Goal: Information Seeking & Learning: Learn about a topic

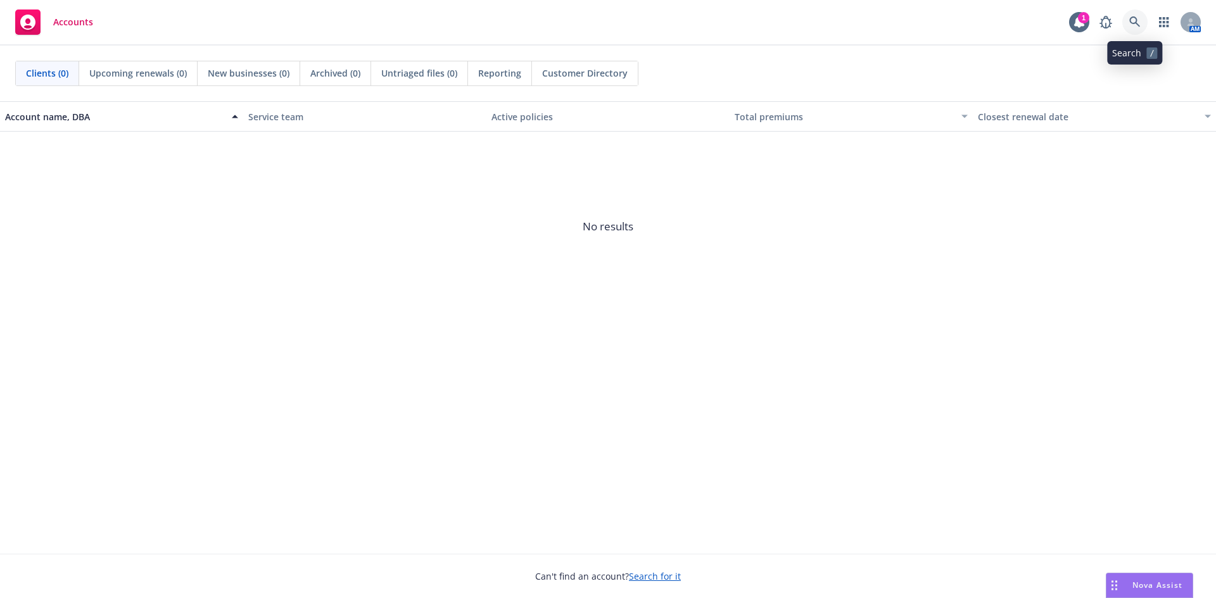
click at [1135, 25] on icon at bounding box center [1134, 21] width 11 height 11
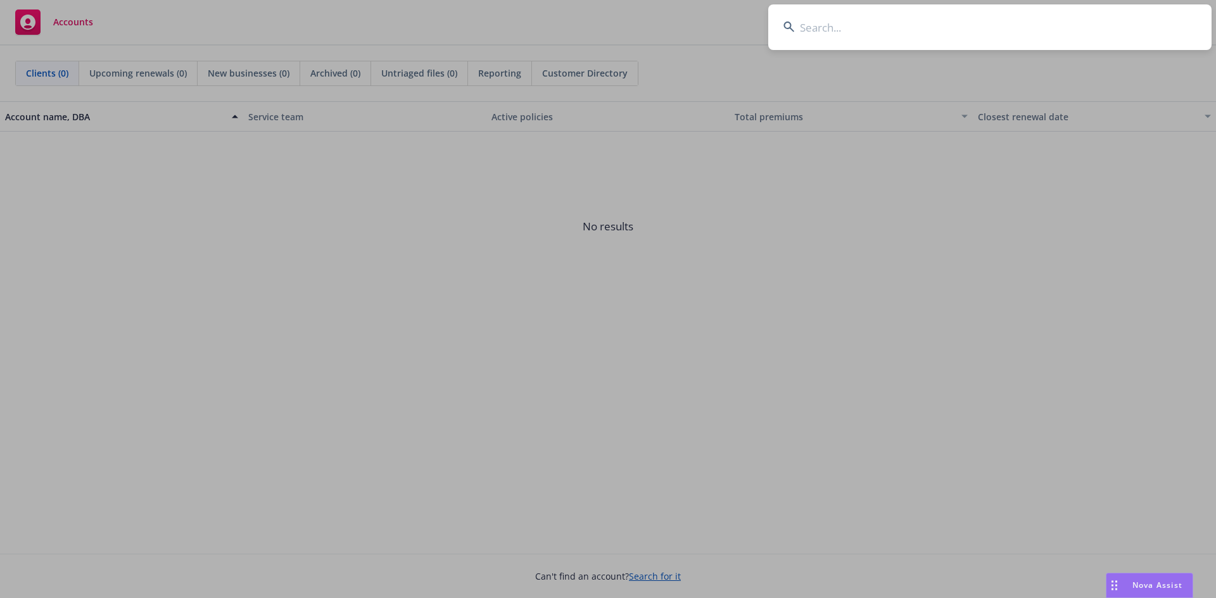
click at [897, 37] on input at bounding box center [989, 27] width 443 height 46
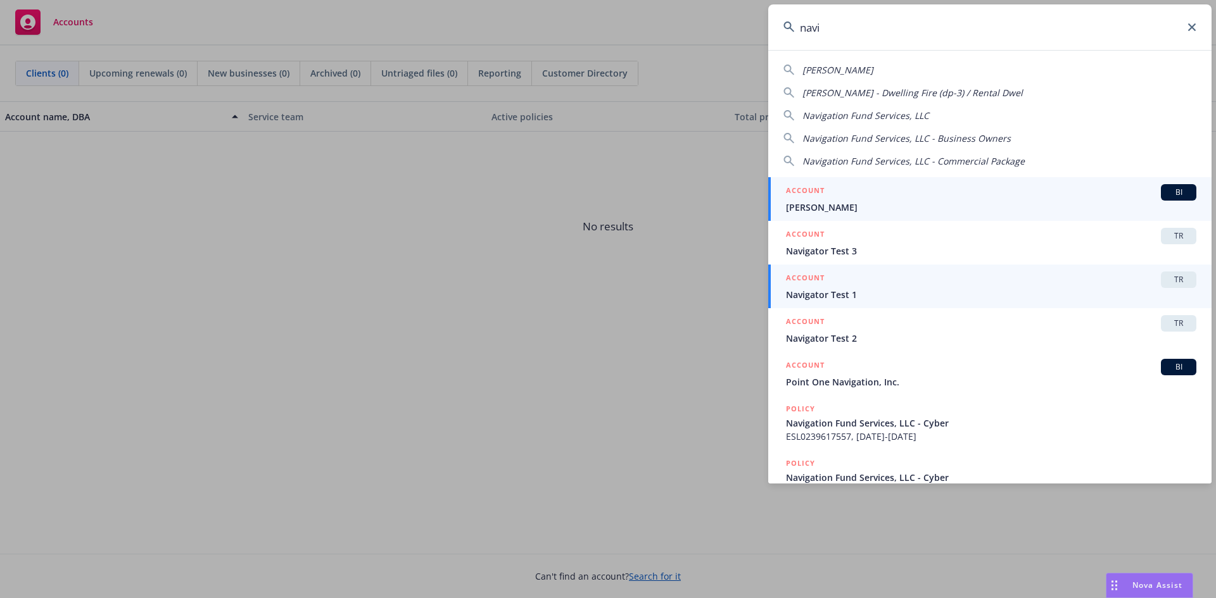
type input "navi"
click at [1166, 276] on span "TR" at bounding box center [1178, 279] width 25 height 11
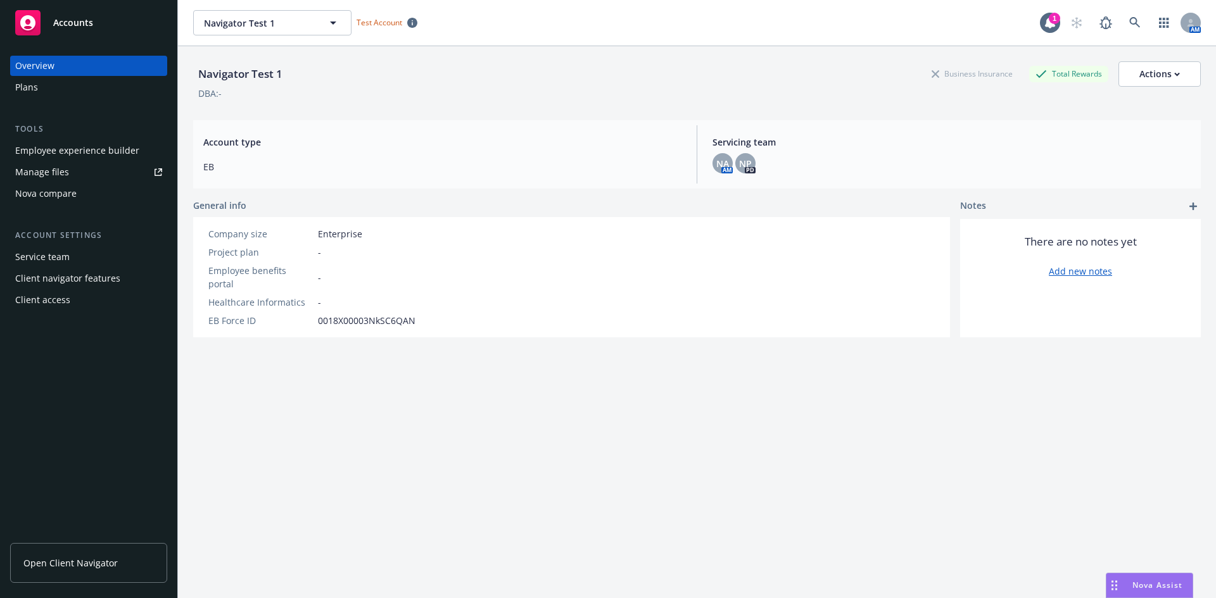
click at [75, 186] on div "Nova compare" at bounding box center [45, 194] width 61 height 20
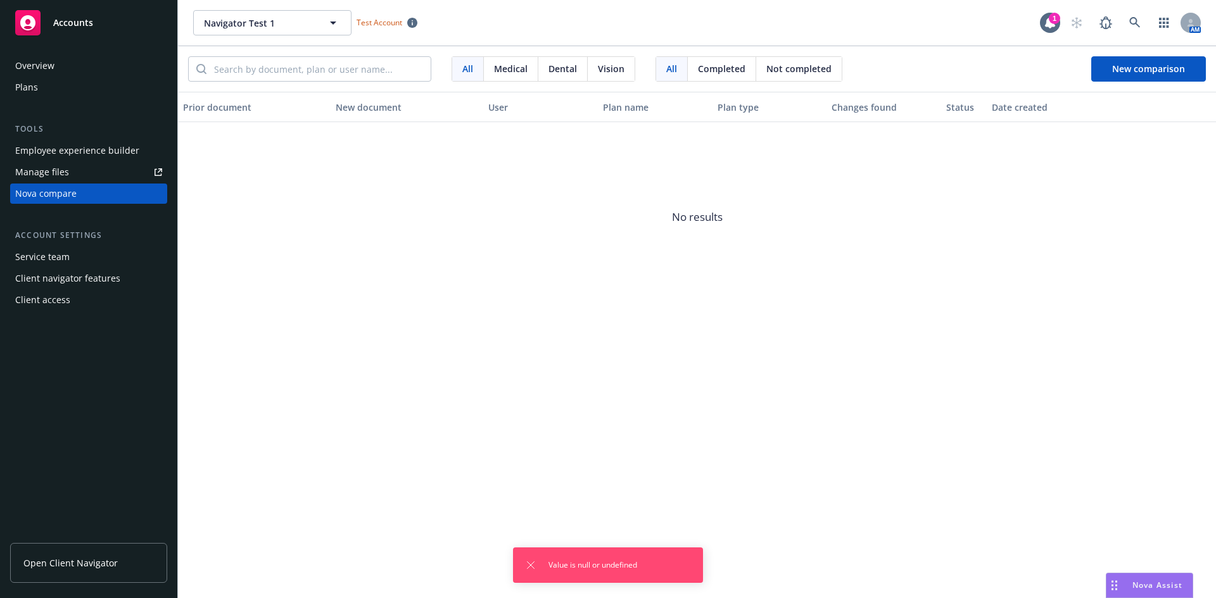
click at [43, 94] on div "Plans" at bounding box center [88, 87] width 147 height 20
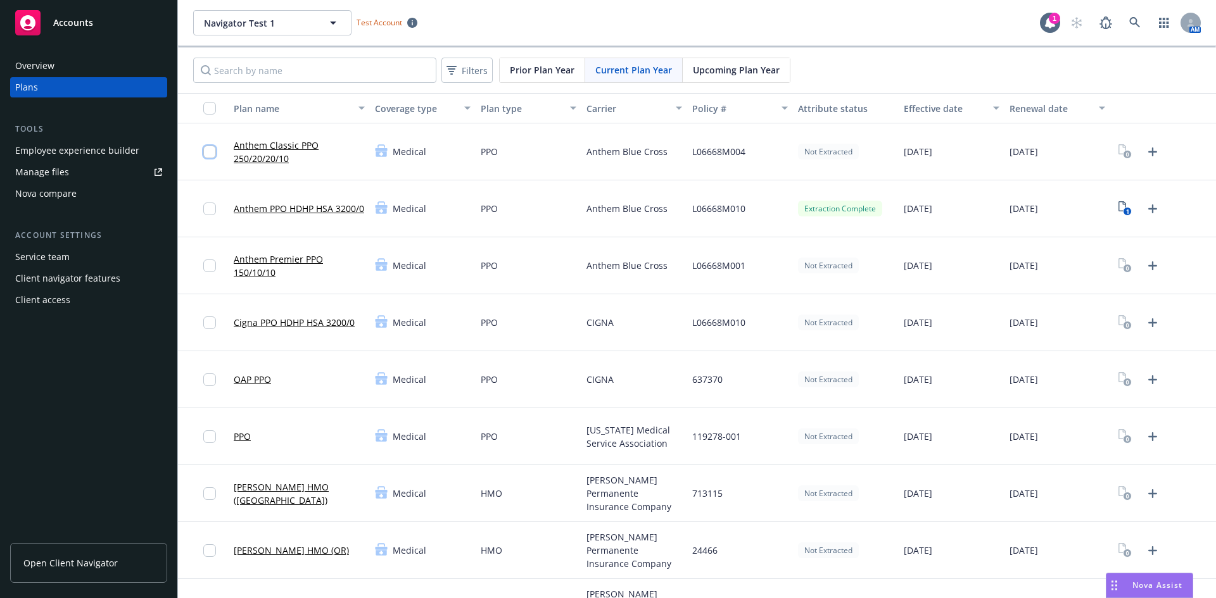
click at [206, 153] on input "checkbox" at bounding box center [209, 152] width 13 height 13
click at [207, 212] on input "checkbox" at bounding box center [209, 209] width 13 height 13
click at [206, 262] on input "checkbox" at bounding box center [209, 266] width 13 height 13
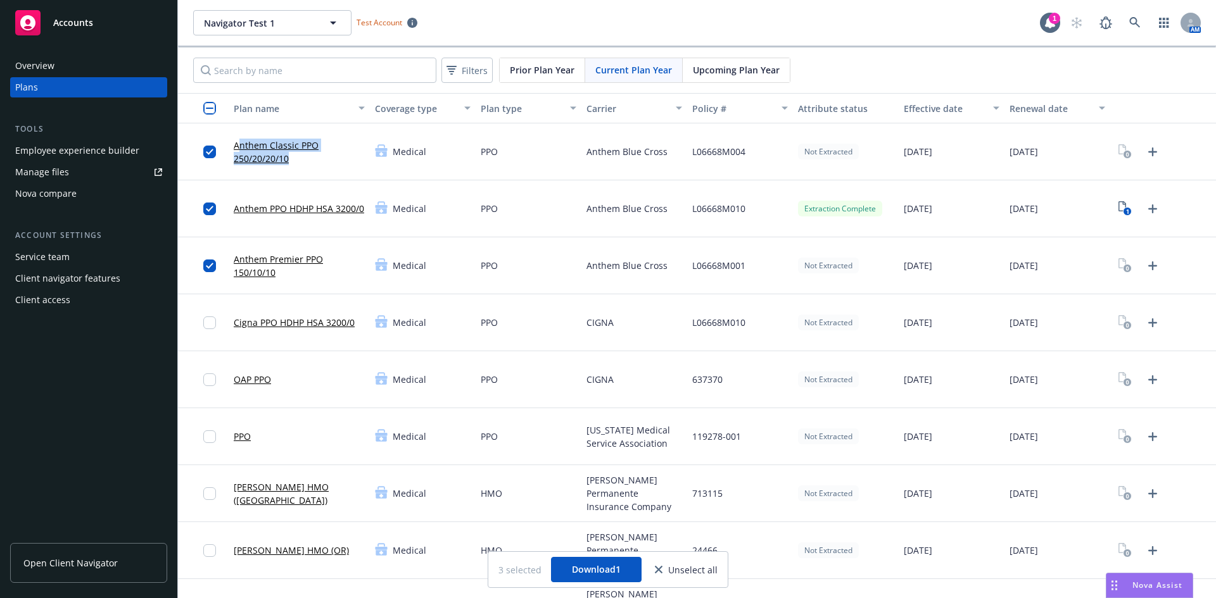
drag, startPoint x: 238, startPoint y: 142, endPoint x: 288, endPoint y: 160, distance: 53.1
click at [288, 160] on link "Anthem Classic PPO 250/20/20/10" at bounding box center [299, 152] width 131 height 27
click at [253, 215] on link "Anthem PPO HDHP HSA 3200/0" at bounding box center [299, 208] width 130 height 13
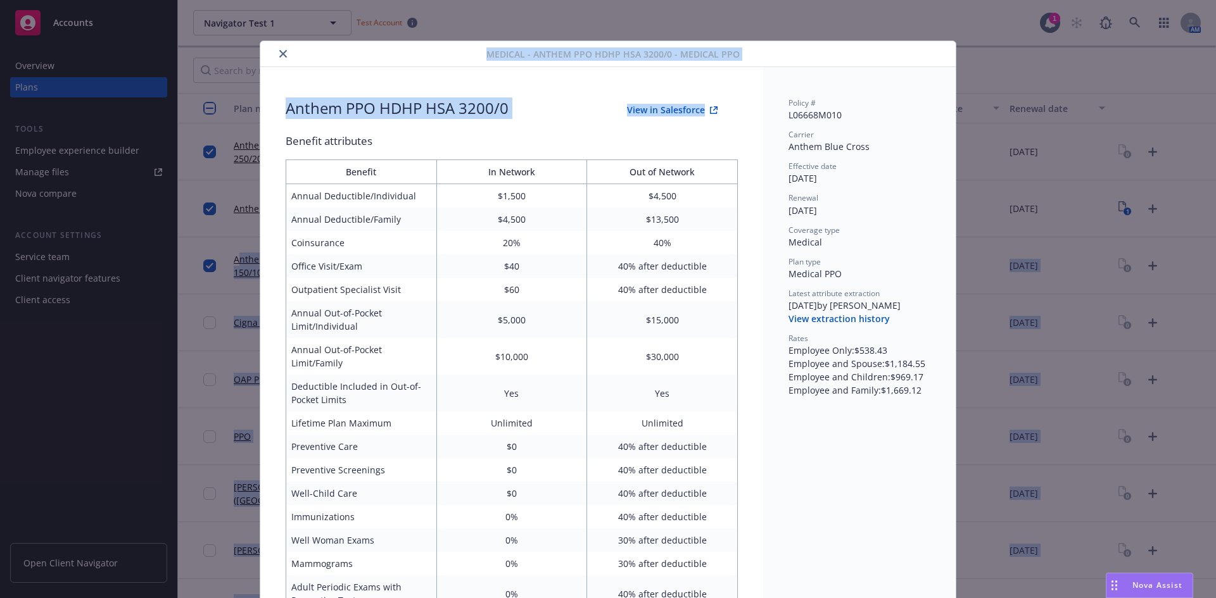
drag, startPoint x: 238, startPoint y: 260, endPoint x: 269, endPoint y: 289, distance: 42.6
click at [269, 289] on body "Accounts Overview Plans Tools Employee experience builder Manage files Nova com…" at bounding box center [608, 299] width 1216 height 598
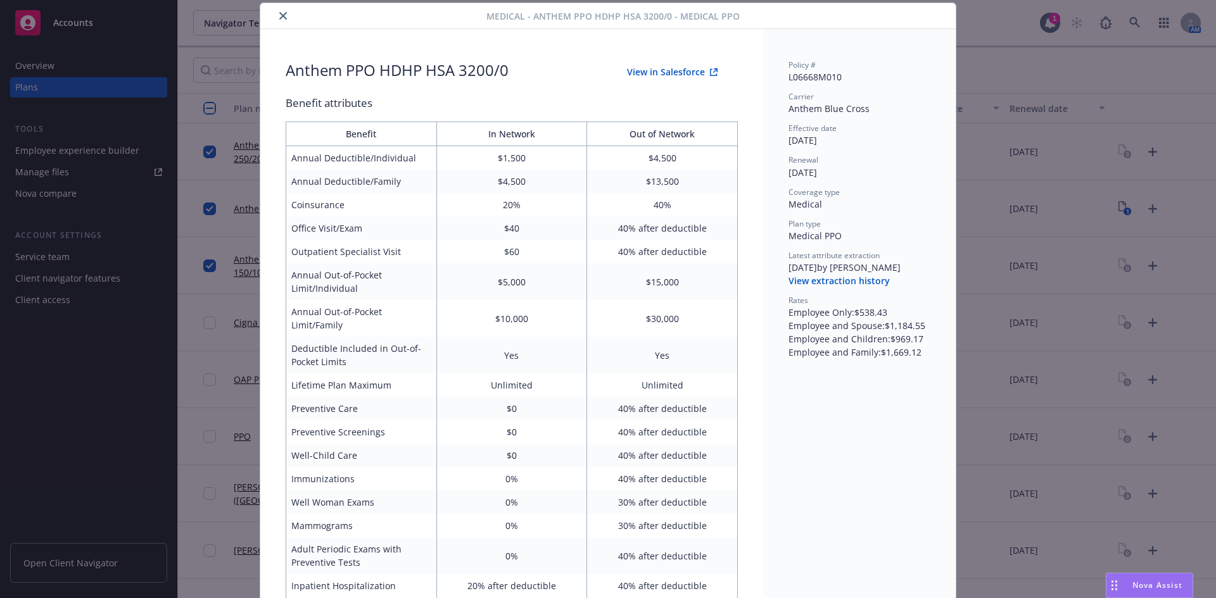
click at [1106, 65] on div "Medical - Anthem PPO HDHP HSA 3200/0 - Medical PPO Anthem PPO HDHP HSA 3200/0 V…" at bounding box center [608, 299] width 1216 height 598
click at [280, 16] on icon "close" at bounding box center [283, 16] width 8 height 8
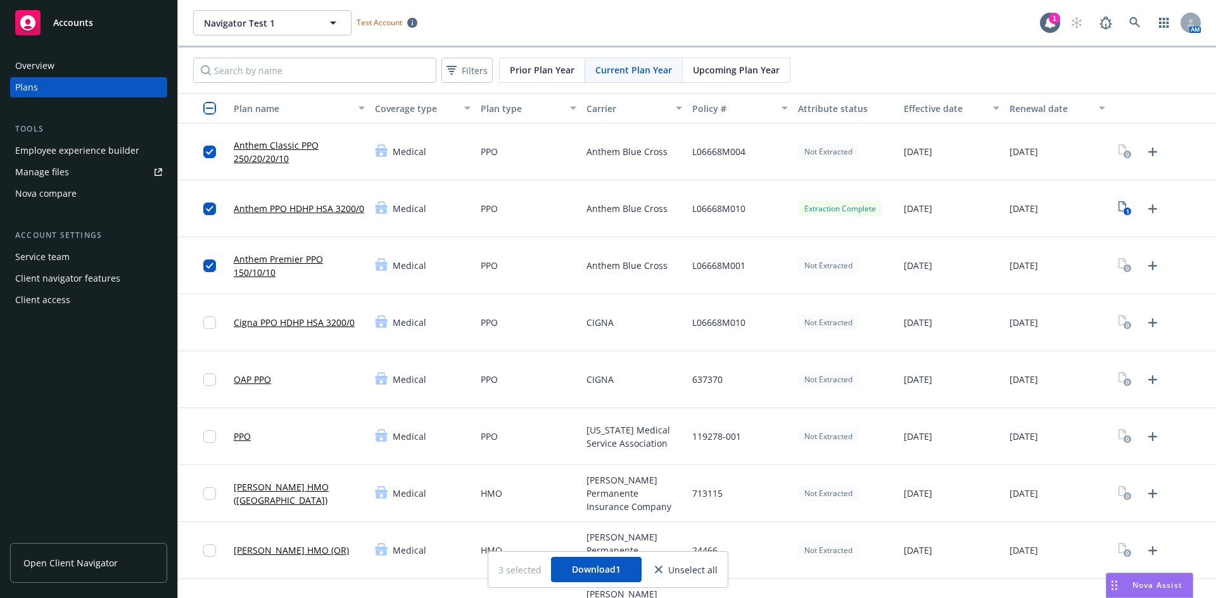
click at [211, 113] on input "checkbox" at bounding box center [209, 108] width 13 height 13
click at [278, 149] on link "Anthem Classic PPO 250/20/20/10" at bounding box center [299, 152] width 131 height 27
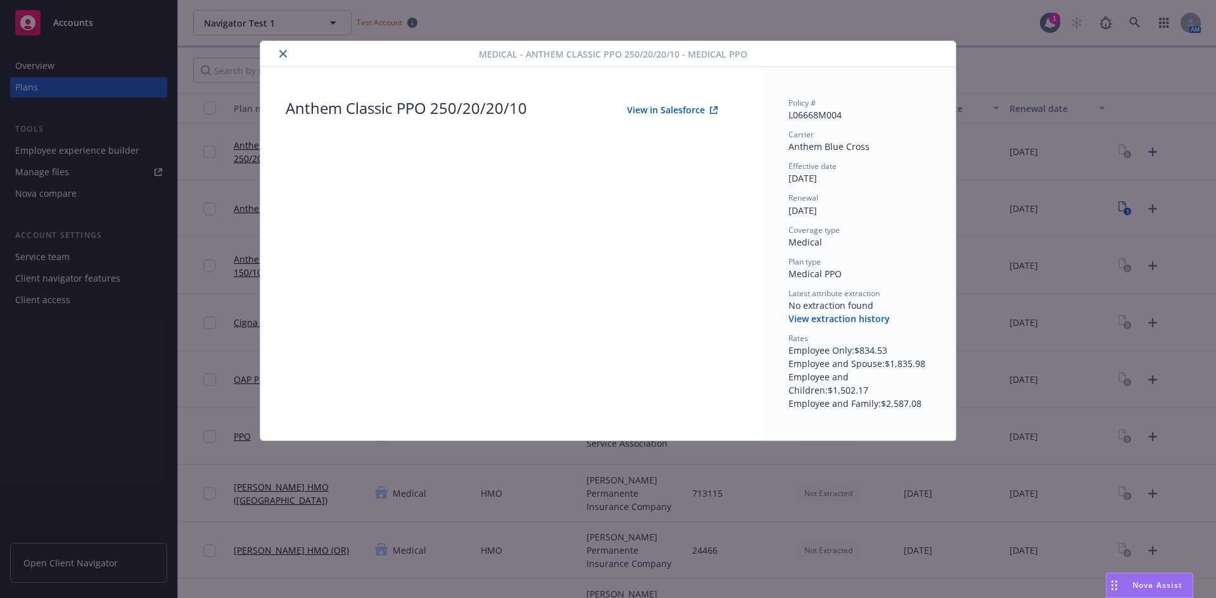
click at [282, 54] on icon "close" at bounding box center [283, 54] width 8 height 8
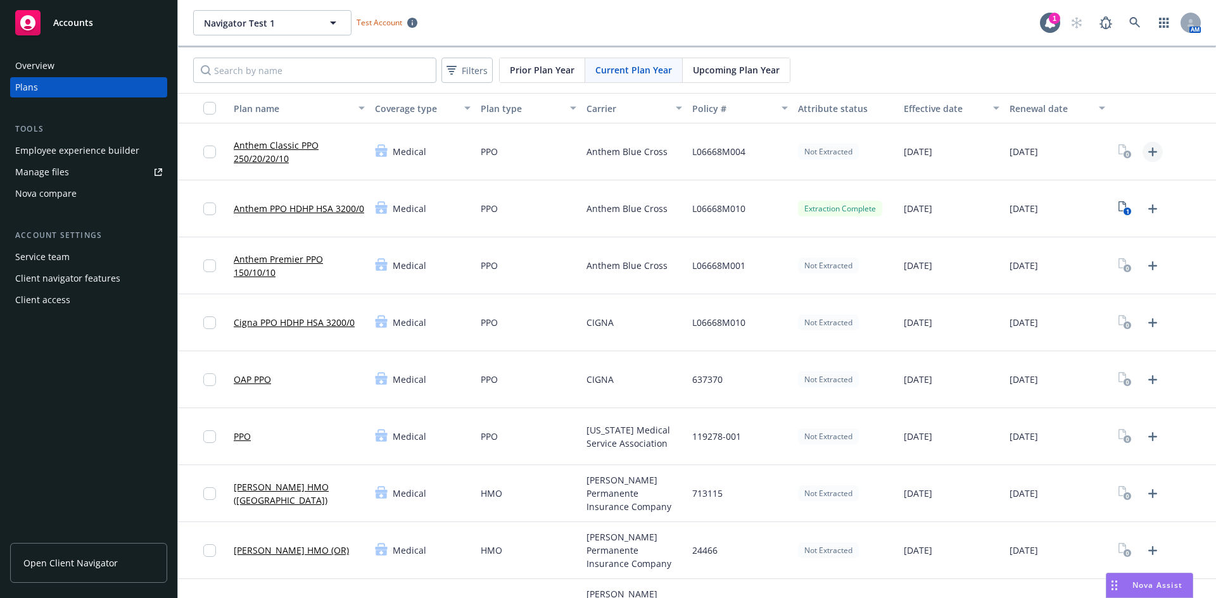
click at [1147, 153] on icon "Upload Plan Documents" at bounding box center [1152, 151] width 15 height 15
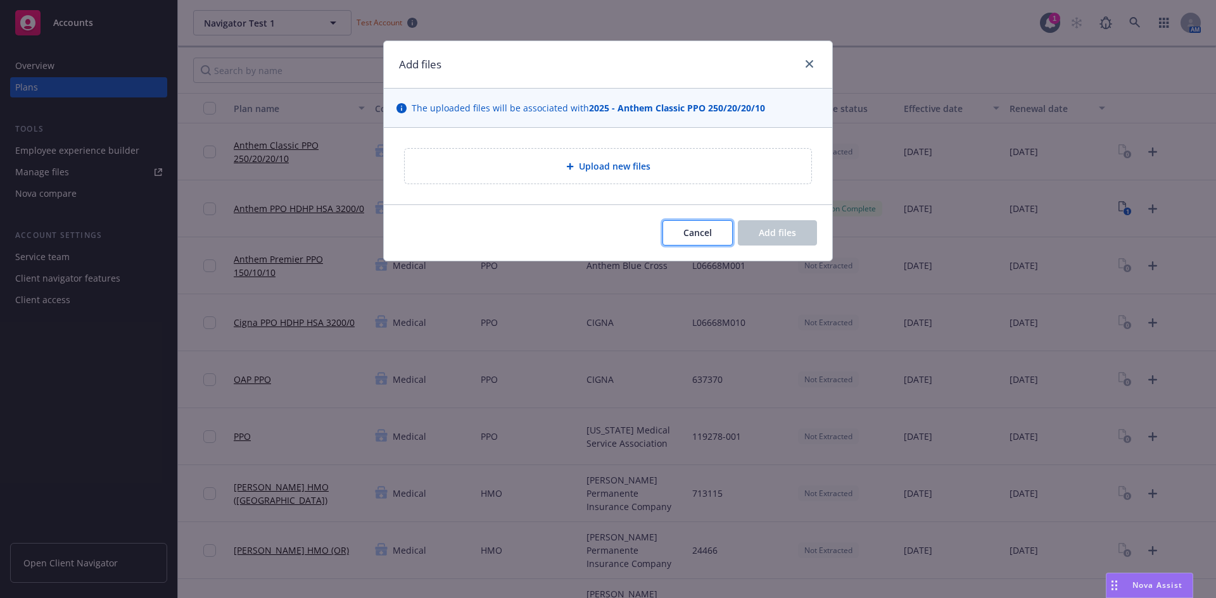
click at [690, 229] on span "Cancel" at bounding box center [697, 233] width 28 height 12
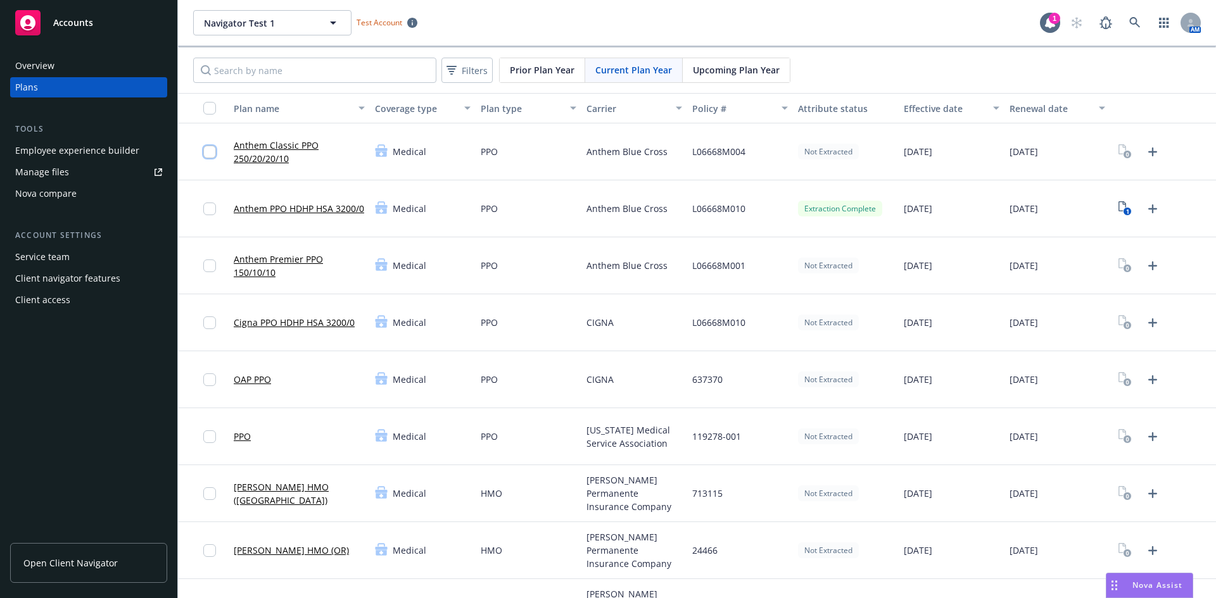
click at [207, 146] on input "checkbox" at bounding box center [209, 152] width 13 height 13
click at [305, 148] on link "Anthem Classic PPO 250/20/20/10" at bounding box center [299, 152] width 131 height 27
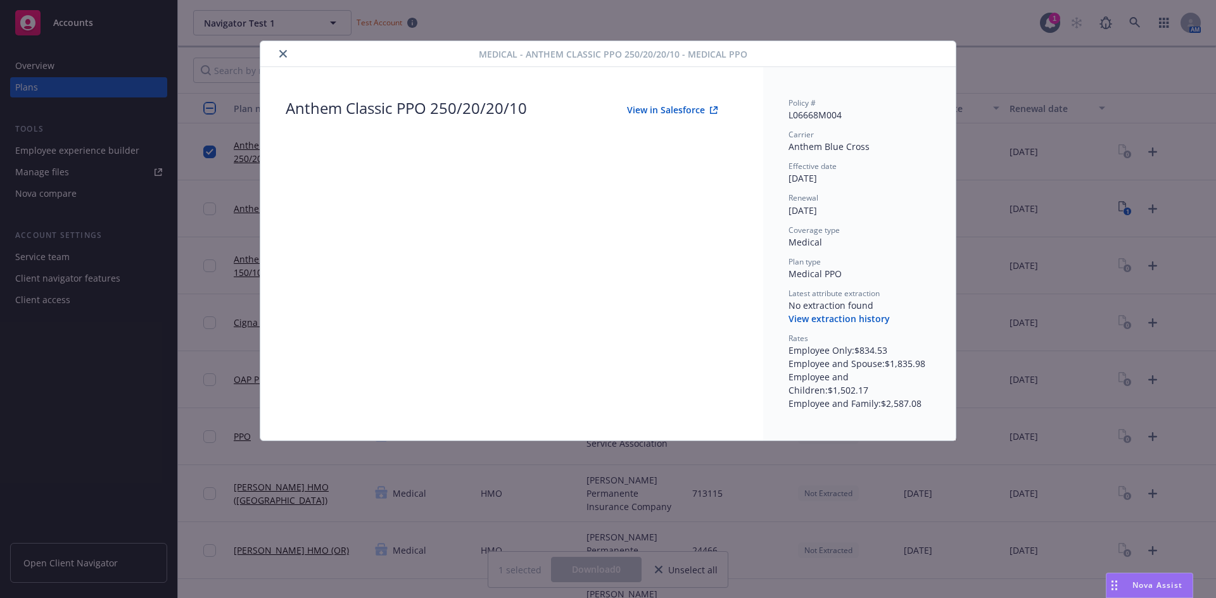
click at [1033, 190] on div "Medical - Anthem Classic PPO 250/20/20/10 - Medical PPO Anthem Classic PPO 250/…" at bounding box center [608, 299] width 1216 height 598
click at [284, 54] on icon "close" at bounding box center [283, 54] width 8 height 8
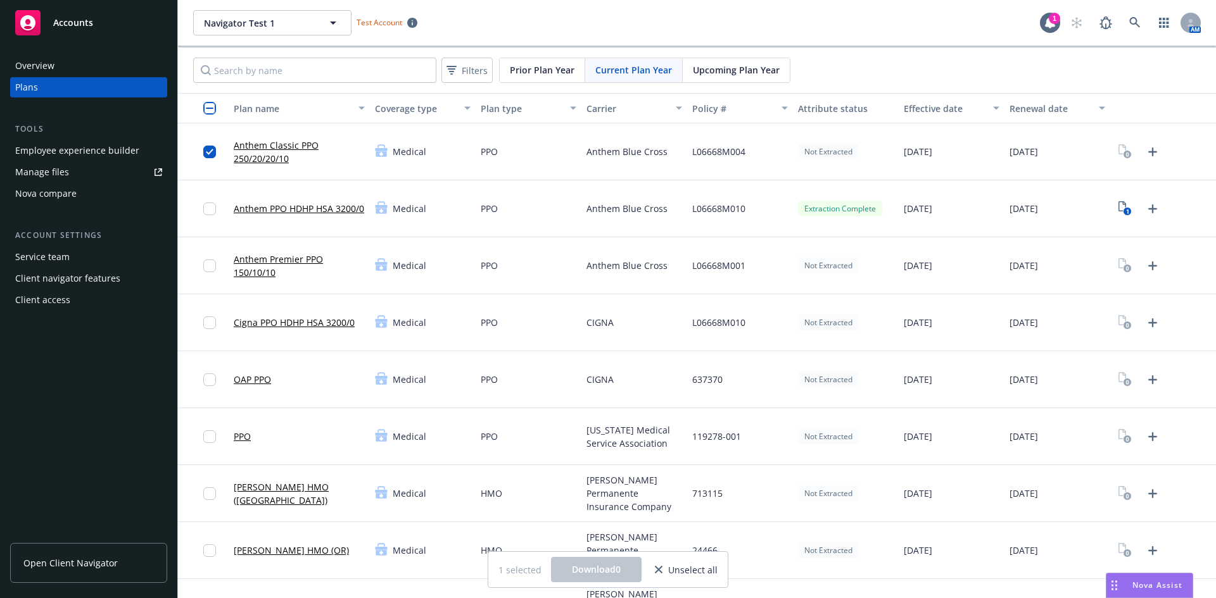
drag, startPoint x: 483, startPoint y: 114, endPoint x: 510, endPoint y: 114, distance: 26.6
click at [510, 114] on div "Plan type" at bounding box center [522, 108] width 82 height 13
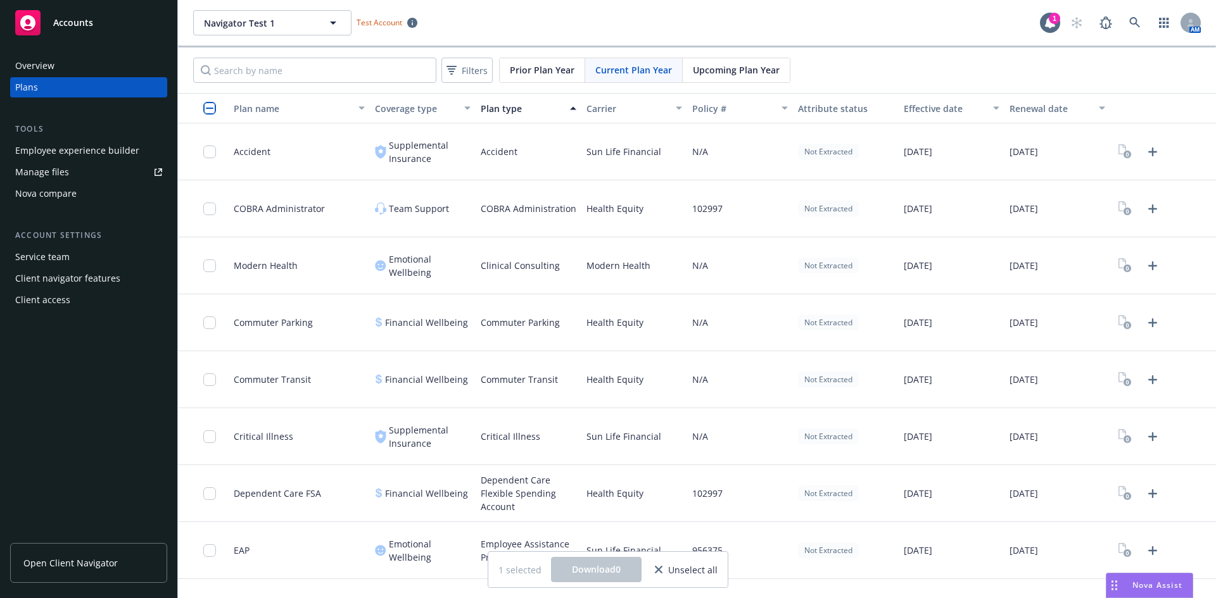
click at [510, 114] on div "Plan type" at bounding box center [522, 108] width 82 height 13
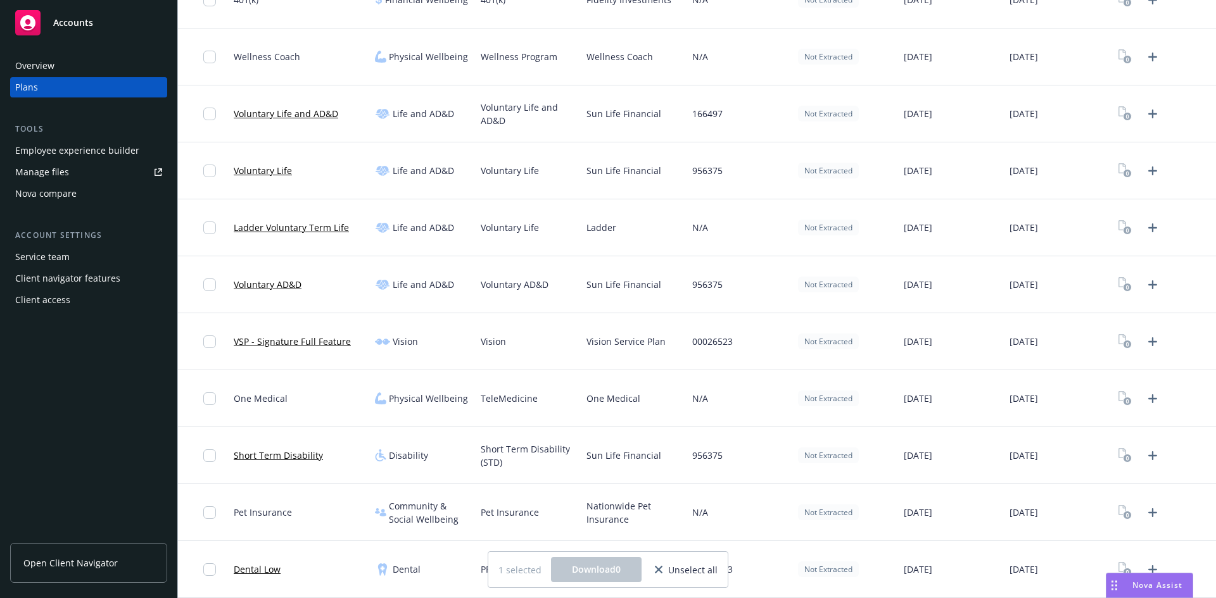
scroll to position [317, 0]
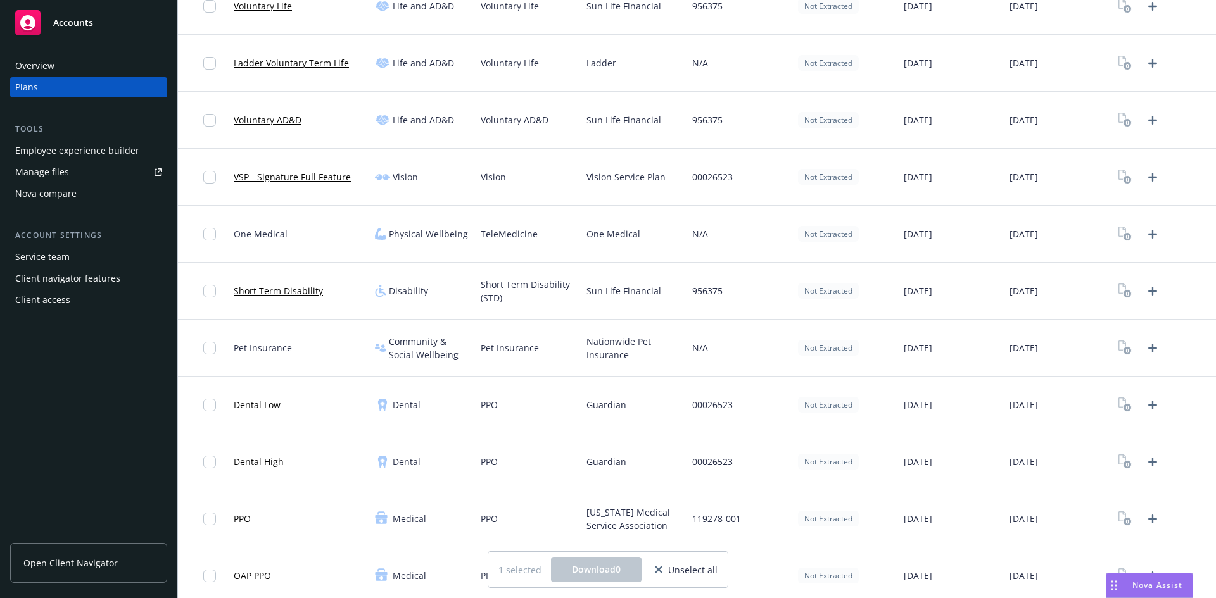
click at [277, 409] on link "Dental Low" at bounding box center [257, 404] width 47 height 13
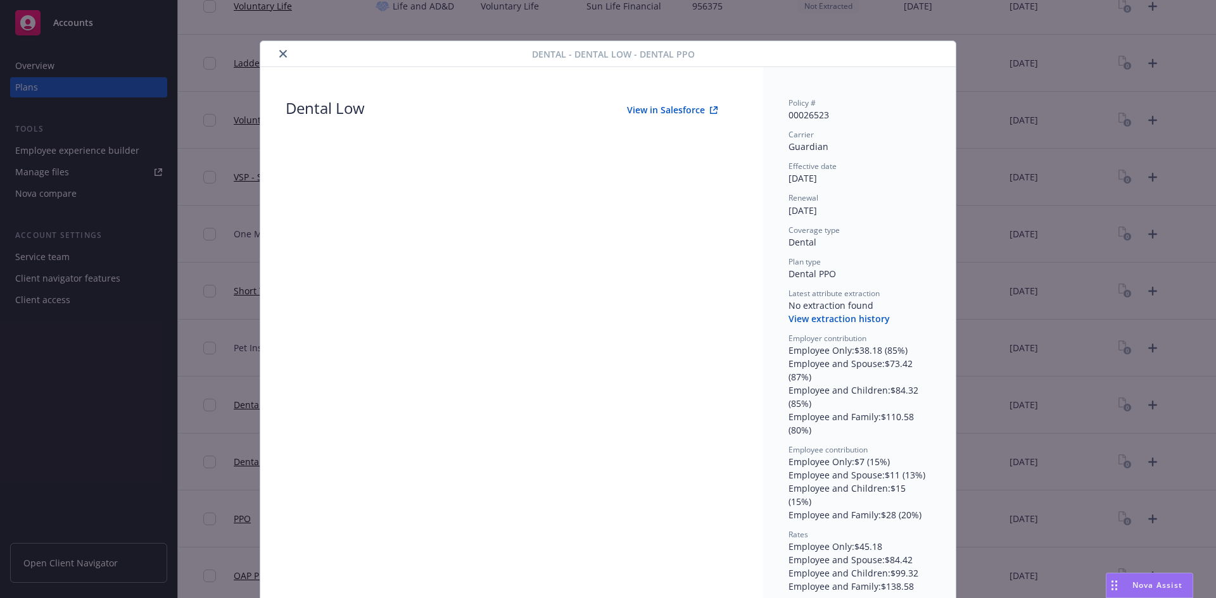
click at [991, 267] on div "Dental - Dental Low - Dental PPO Dental Low View in Salesforce Policy # 0002652…" at bounding box center [608, 299] width 1216 height 598
click at [279, 53] on icon "close" at bounding box center [283, 54] width 8 height 8
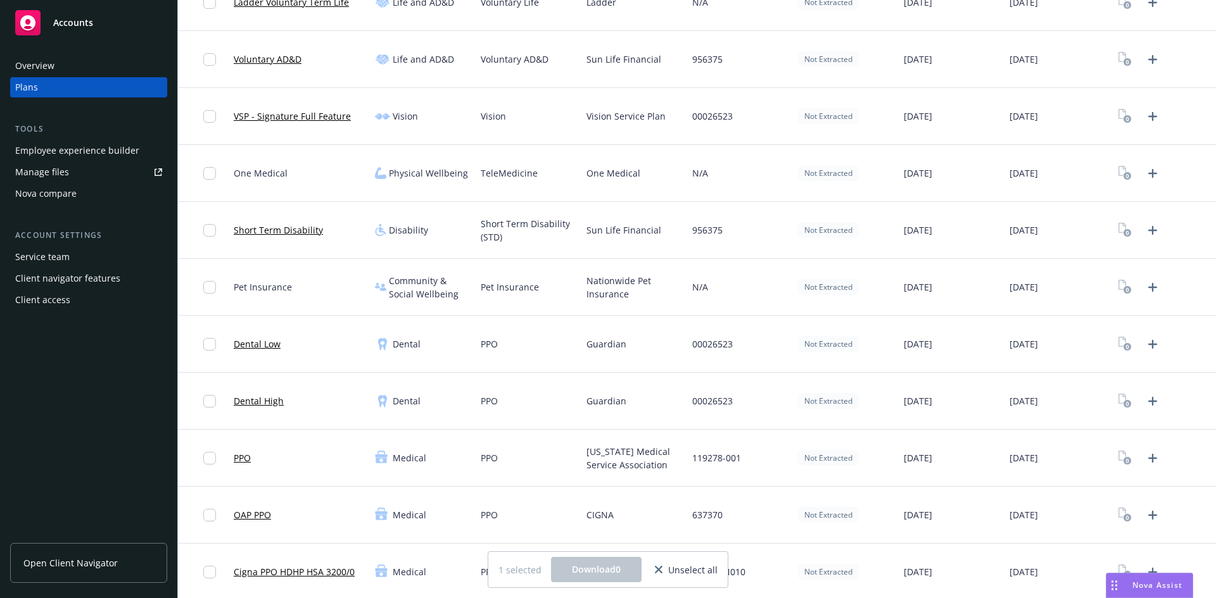
scroll to position [380, 0]
click at [208, 341] on input "checkbox" at bounding box center [209, 342] width 13 height 13
click at [214, 341] on input "checkbox" at bounding box center [209, 342] width 13 height 13
click at [213, 400] on input "checkbox" at bounding box center [209, 399] width 13 height 13
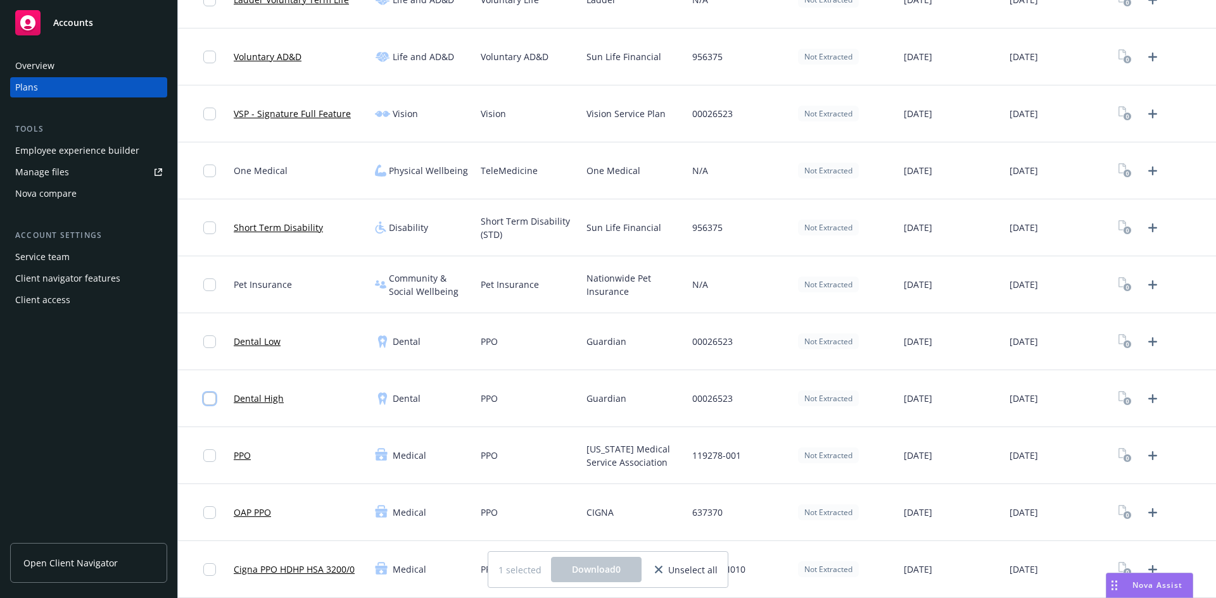
click at [213, 400] on input "checkbox" at bounding box center [209, 399] width 13 height 13
click at [211, 401] on input "checkbox" at bounding box center [209, 399] width 13 height 13
click at [217, 458] on div at bounding box center [213, 455] width 20 height 41
click at [213, 457] on input "checkbox" at bounding box center [209, 456] width 13 height 13
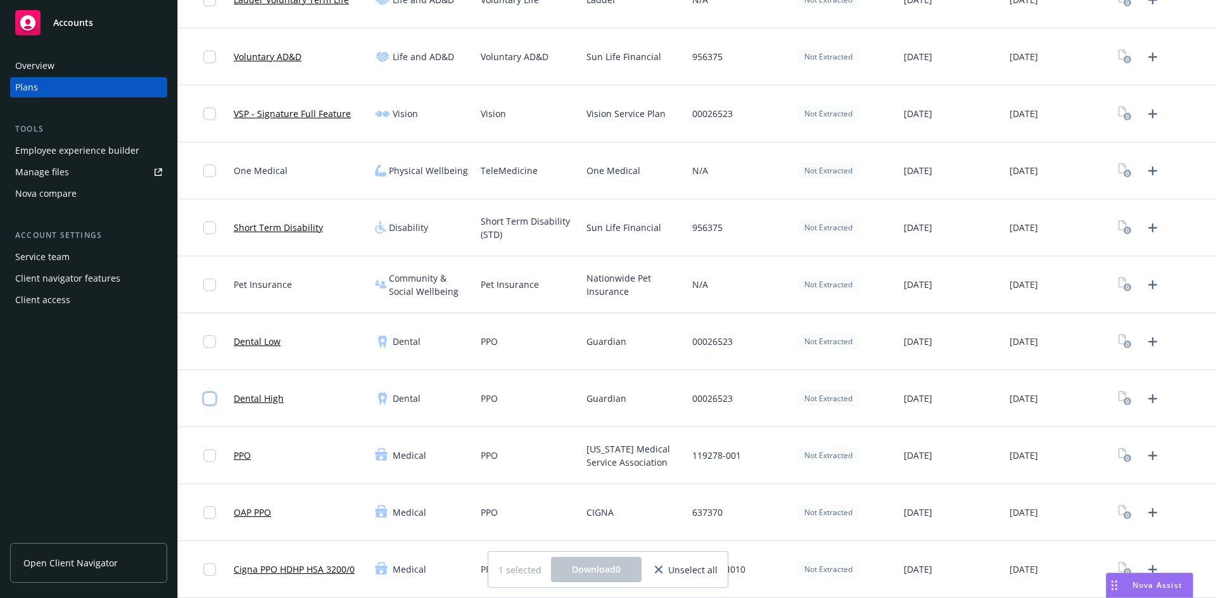
click at [211, 401] on input "checkbox" at bounding box center [209, 399] width 13 height 13
click at [212, 397] on input "checkbox" at bounding box center [209, 399] width 13 height 13
click at [211, 345] on input "checkbox" at bounding box center [209, 342] width 13 height 13
click at [210, 400] on input "checkbox" at bounding box center [209, 399] width 13 height 13
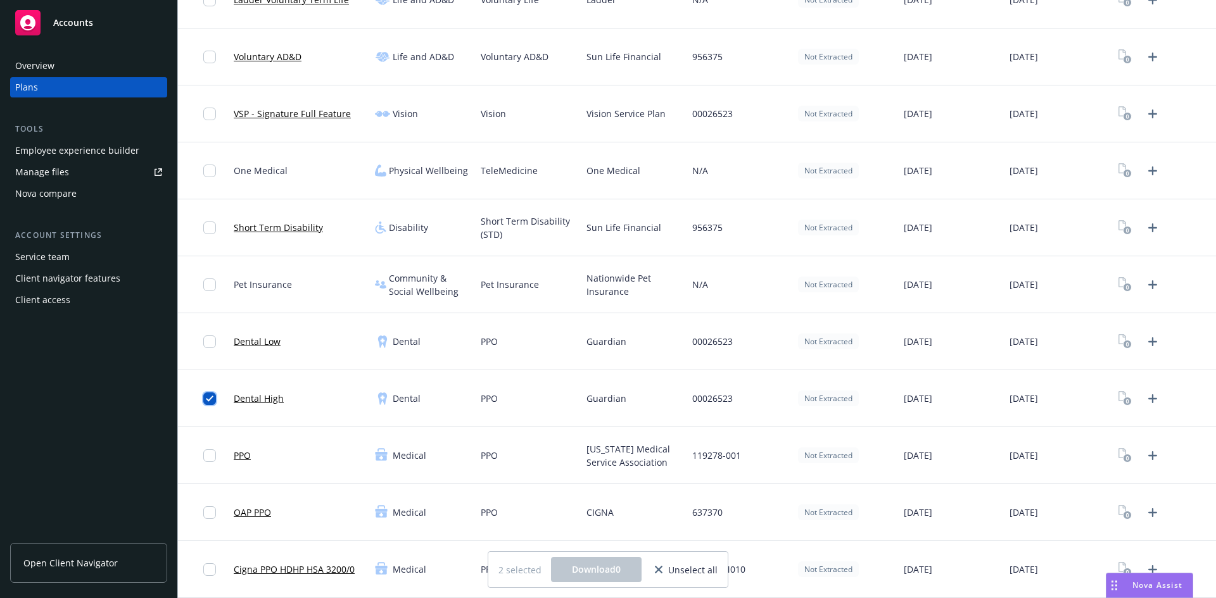
click at [210, 400] on input "checkbox" at bounding box center [209, 399] width 13 height 13
click at [211, 403] on input "checkbox" at bounding box center [209, 399] width 13 height 13
click at [205, 401] on input "checkbox" at bounding box center [209, 399] width 13 height 13
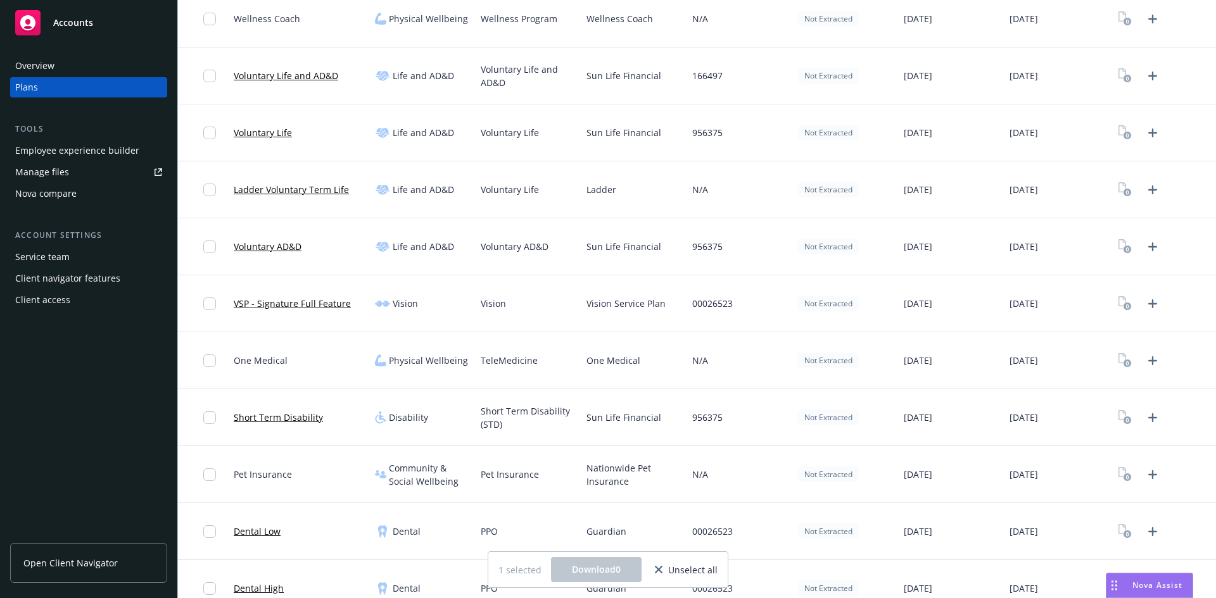
scroll to position [0, 0]
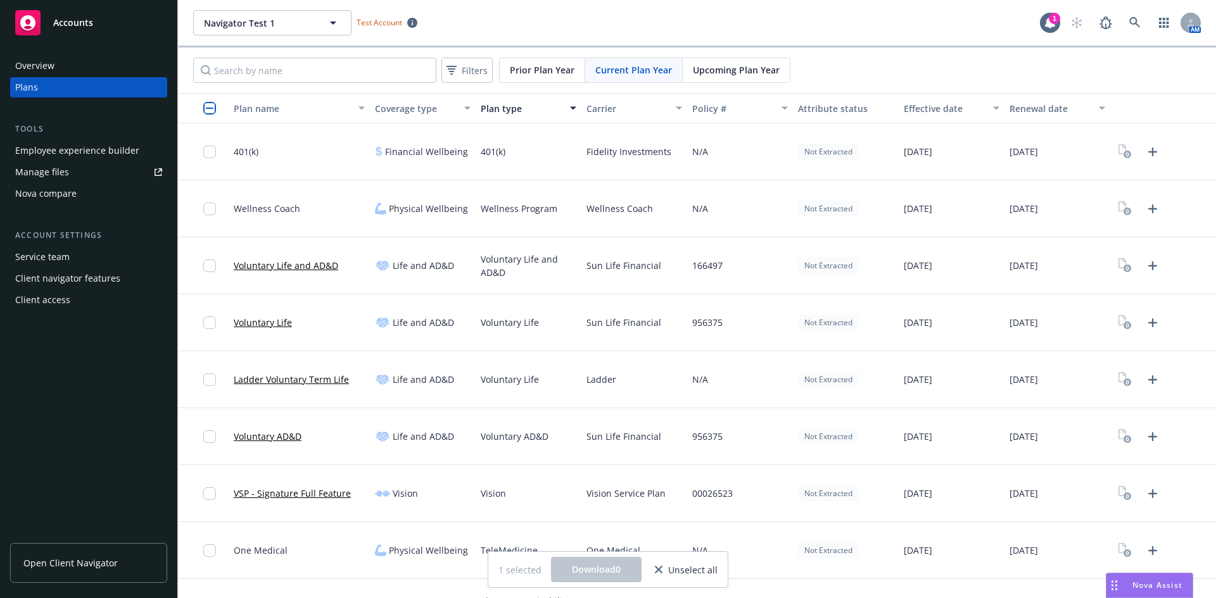
click at [312, 115] on button "Plan name" at bounding box center [299, 108] width 141 height 30
click at [358, 111] on div "Plan name" at bounding box center [299, 108] width 131 height 13
click at [270, 114] on div "Plan name" at bounding box center [292, 108] width 117 height 13
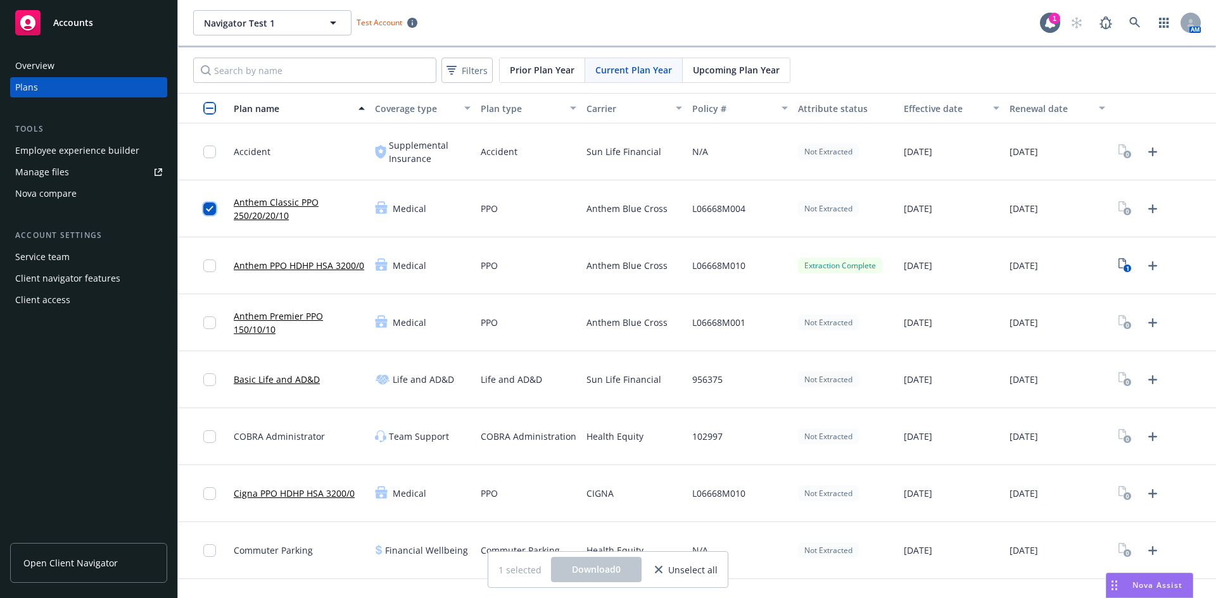
click at [210, 206] on input "checkbox" at bounding box center [209, 209] width 13 height 13
click at [220, 268] on div at bounding box center [213, 265] width 20 height 41
drag, startPoint x: 252, startPoint y: 217, endPoint x: 287, endPoint y: 217, distance: 35.5
click at [287, 217] on link "Anthem Classic PPO 250/20/20/10" at bounding box center [299, 209] width 131 height 27
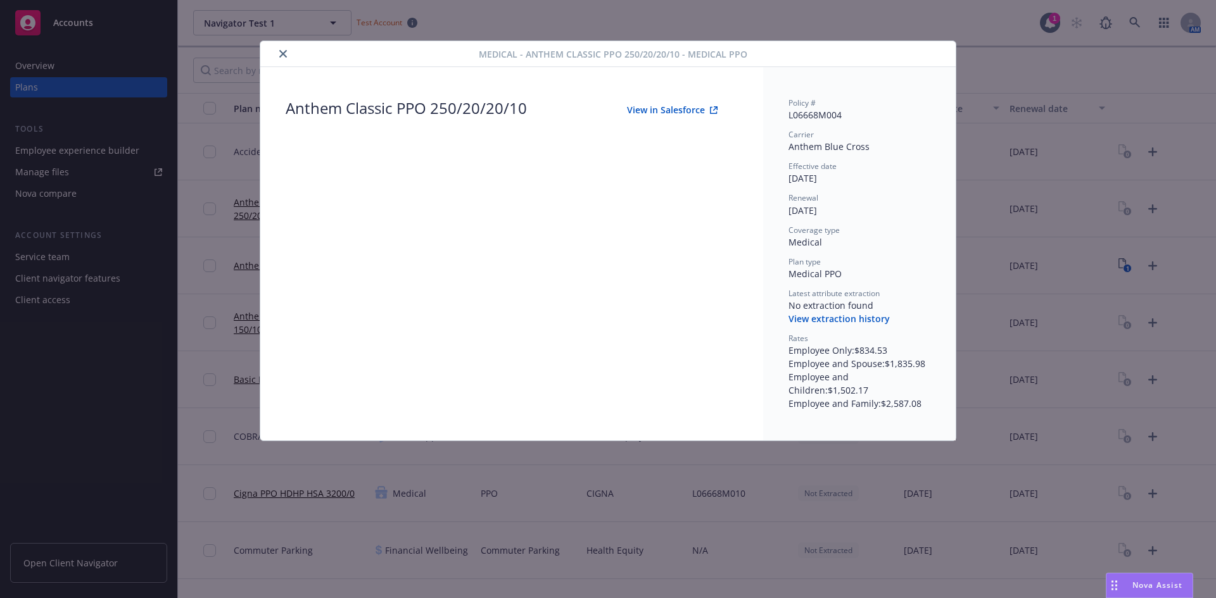
click at [987, 87] on div "Medical - Anthem Classic PPO 250/20/20/10 - Medical PPO Anthem Classic PPO 250/…" at bounding box center [608, 299] width 1216 height 598
click at [283, 58] on button "close" at bounding box center [282, 53] width 15 height 15
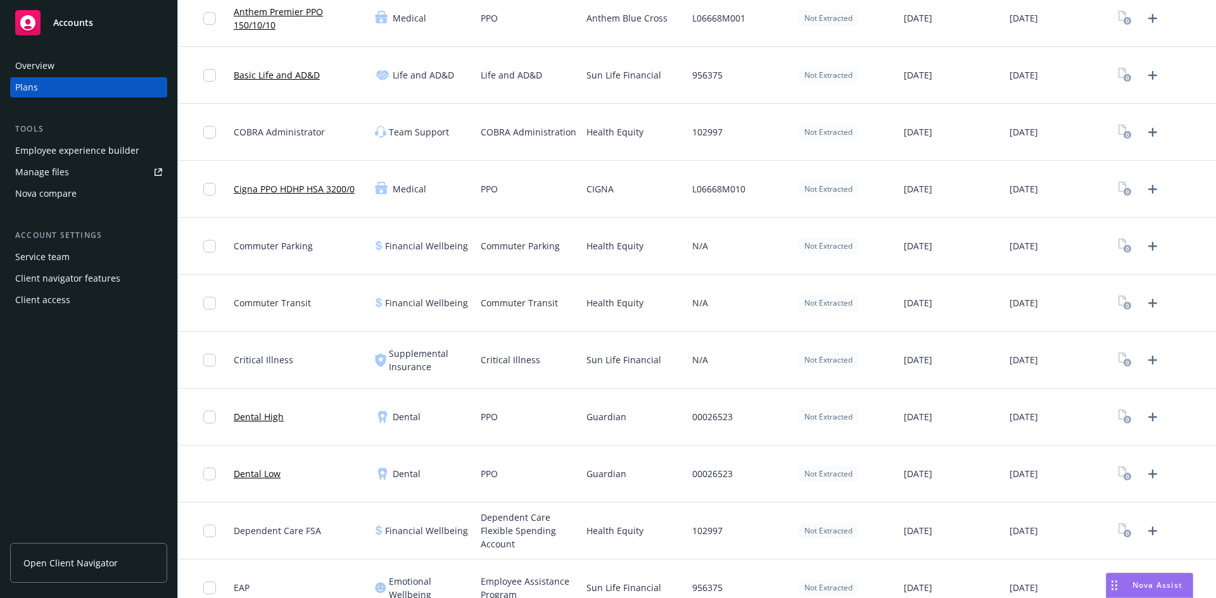
scroll to position [253, 0]
